Goal: Task Accomplishment & Management: Complete application form

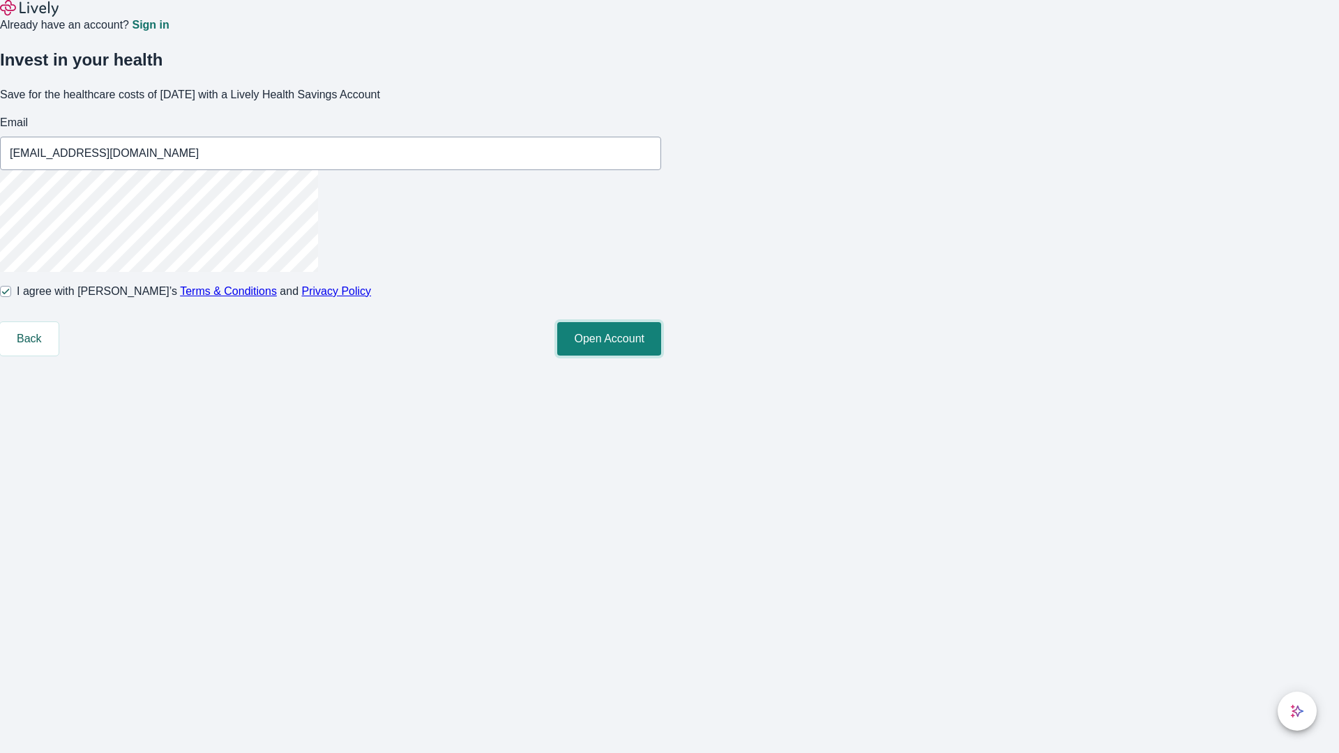
click at [661, 356] on button "Open Account" at bounding box center [609, 338] width 104 height 33
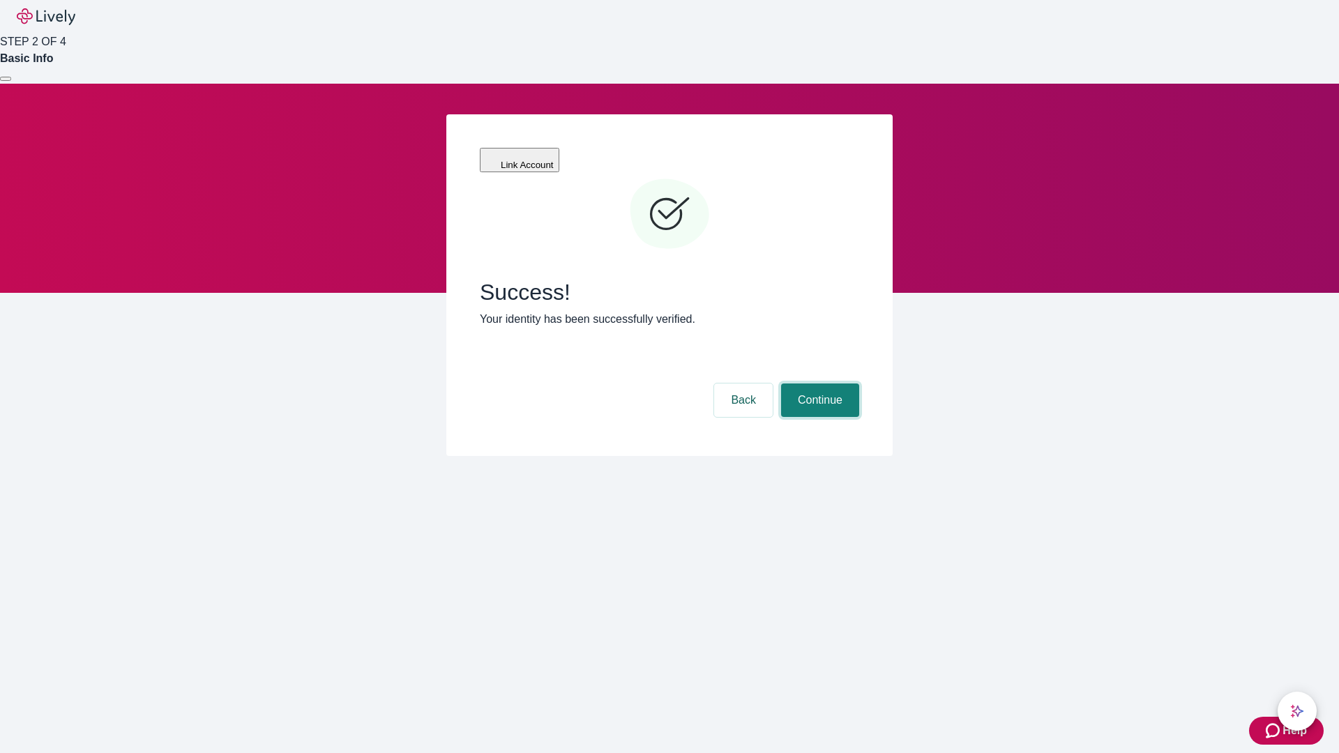
click at [818, 383] on button "Continue" at bounding box center [820, 399] width 78 height 33
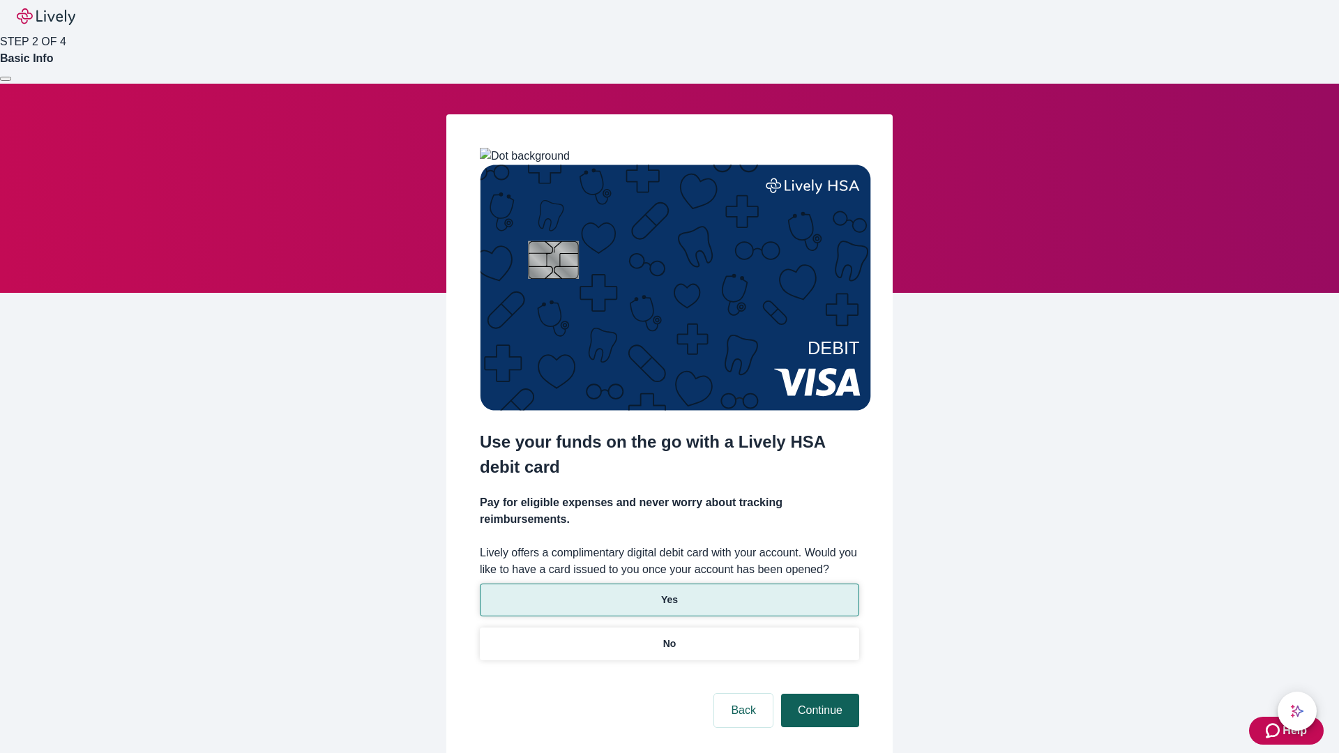
click at [669, 637] on p "No" at bounding box center [669, 644] width 13 height 15
click at [818, 694] on button "Continue" at bounding box center [820, 710] width 78 height 33
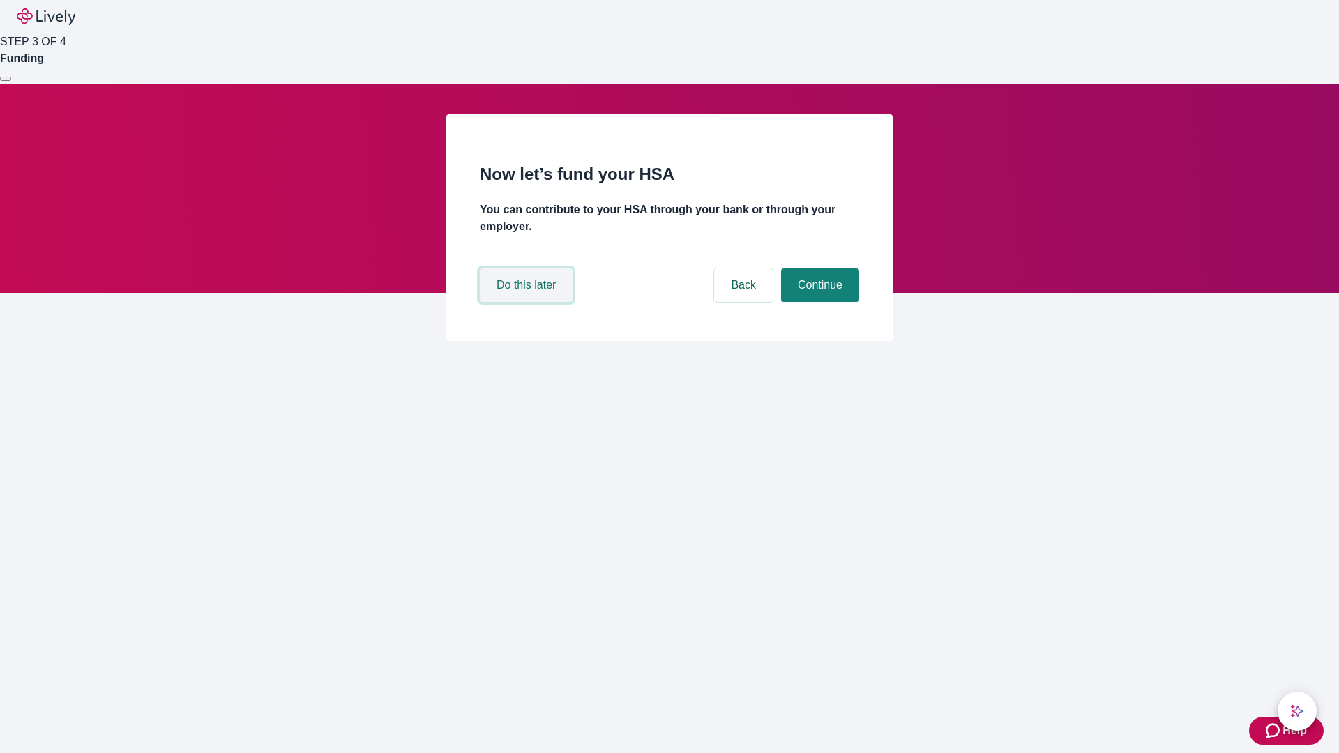
click at [528, 302] on button "Do this later" at bounding box center [526, 284] width 93 height 33
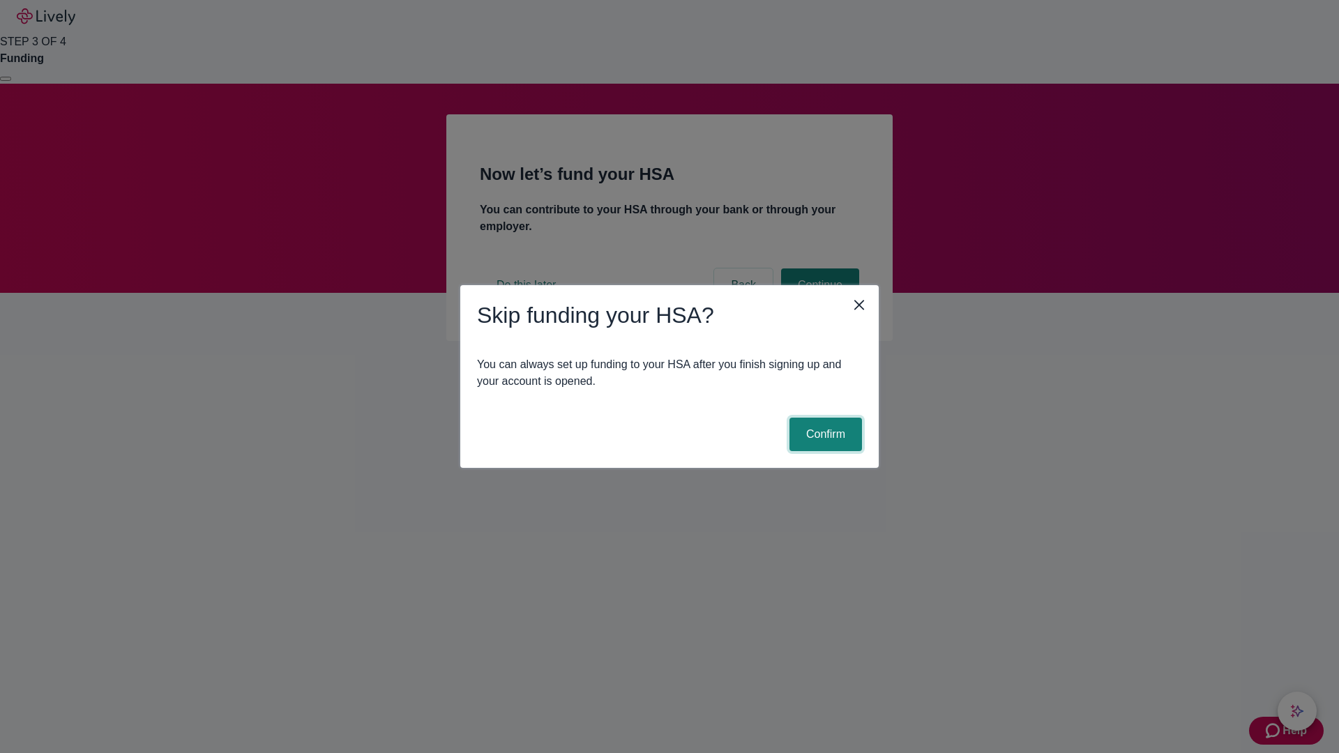
click at [823, 434] on button "Confirm" at bounding box center [825, 434] width 73 height 33
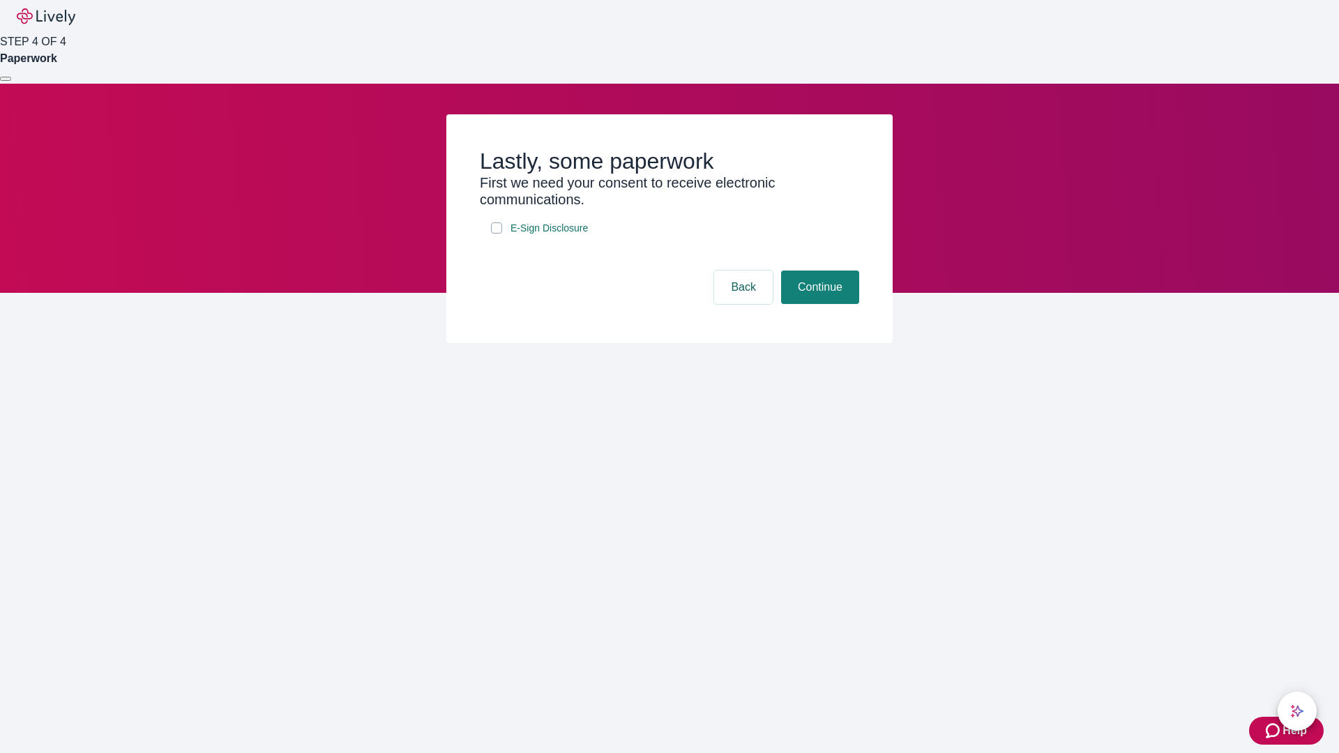
click at [496, 234] on input "E-Sign Disclosure" at bounding box center [496, 227] width 11 height 11
checkbox input "true"
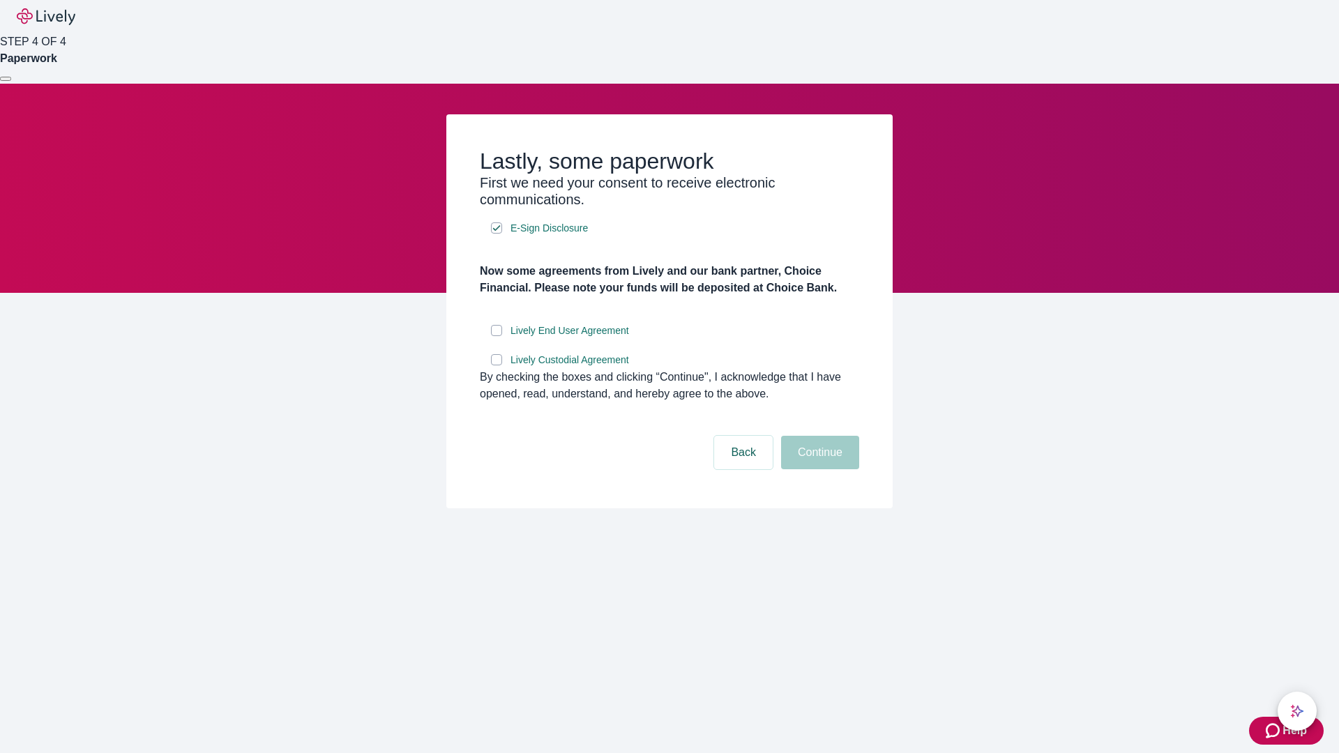
click at [496, 336] on input "Lively End User Agreement" at bounding box center [496, 330] width 11 height 11
checkbox input "true"
click at [496, 365] on input "Lively Custodial Agreement" at bounding box center [496, 359] width 11 height 11
checkbox input "true"
click at [818, 469] on button "Continue" at bounding box center [820, 452] width 78 height 33
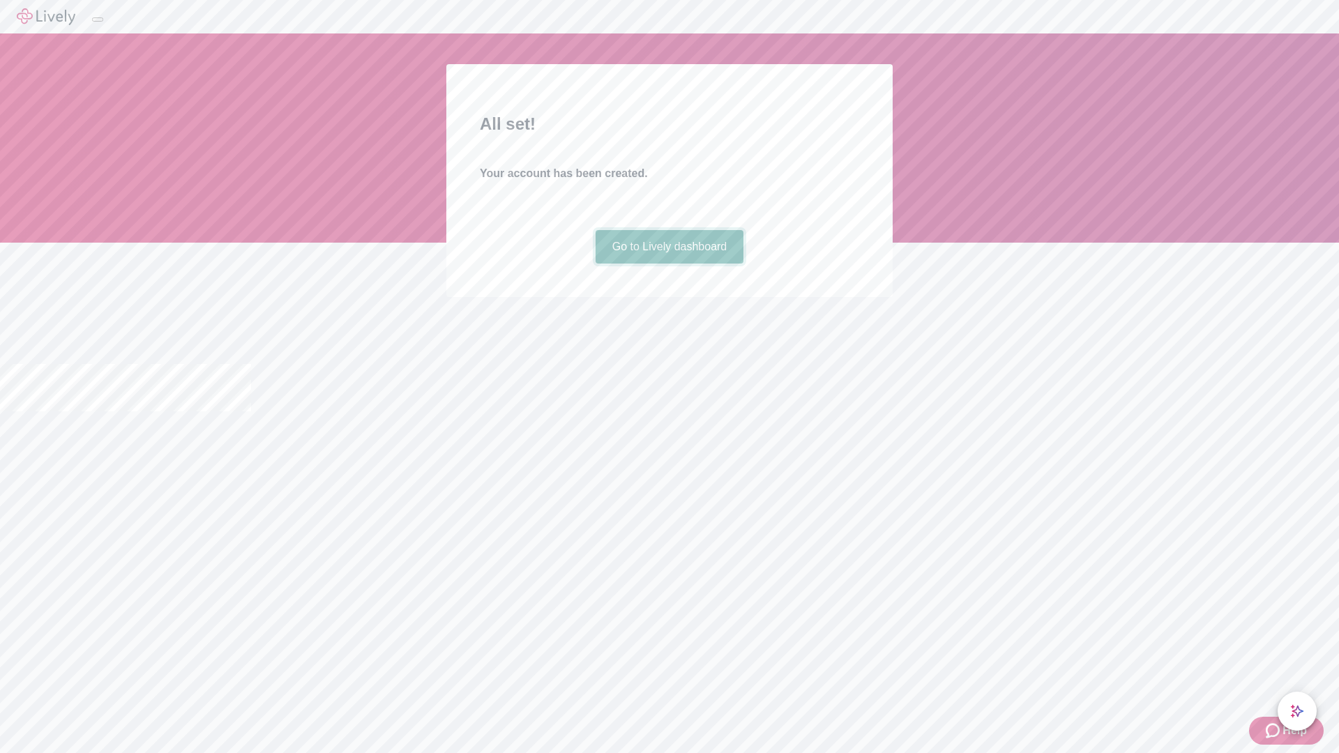
click at [669, 264] on link "Go to Lively dashboard" at bounding box center [669, 246] width 148 height 33
